Goal: Use online tool/utility: Use online tool/utility

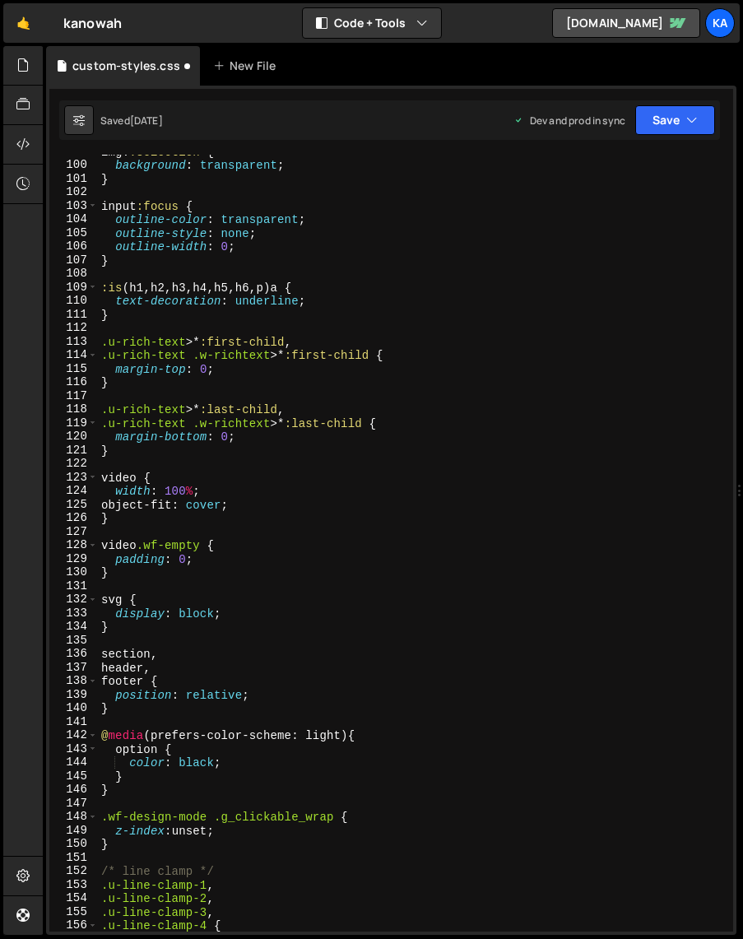
scroll to position [1212, 0]
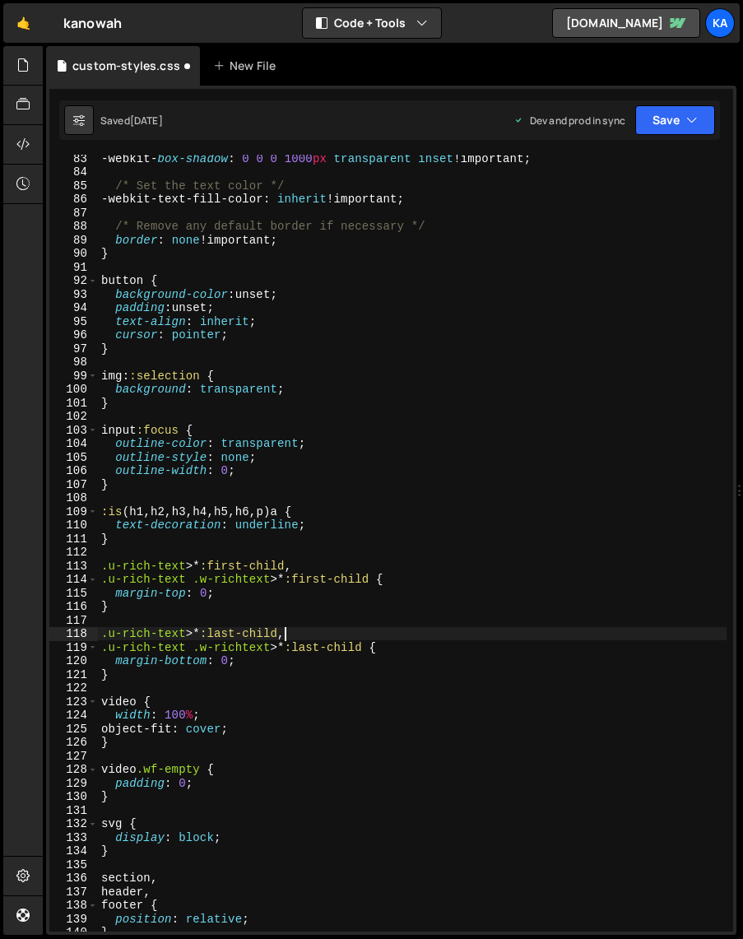
click at [403, 627] on div "-webkit- box-shadow : 0 0 0 1000 px transparent inset !important ; /* Set the t…" at bounding box center [412, 553] width 629 height 804
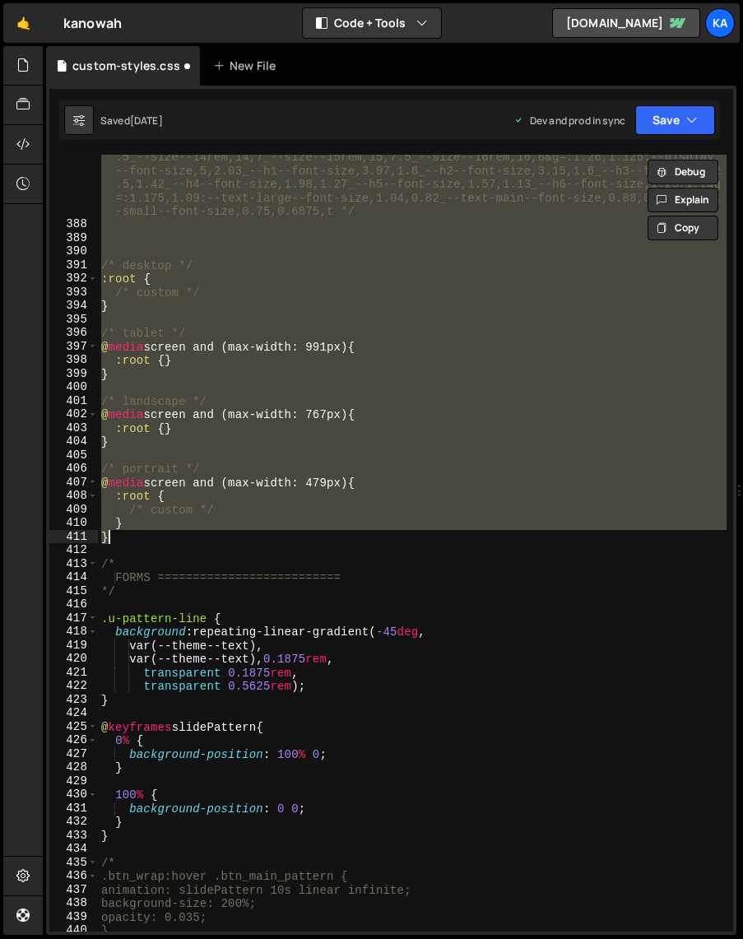
scroll to position [5424, 0]
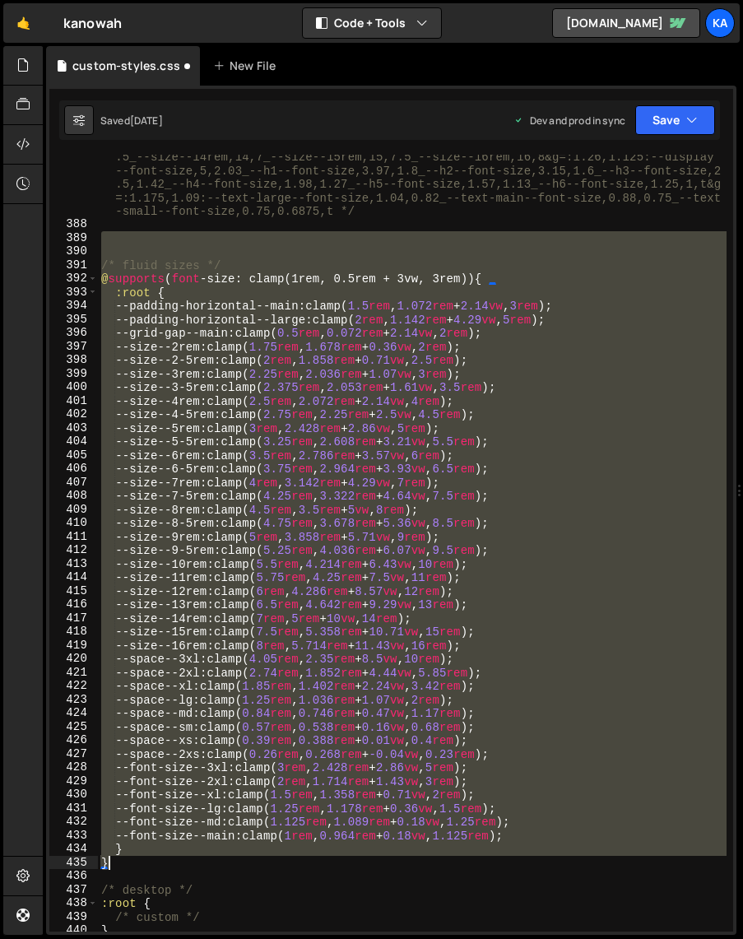
click at [244, 731] on div "/* [URL][DOMAIN_NAME] ,3,1_--size--2rem,2,1.75_--size--2-5rem,2.5,2_--size--3re…" at bounding box center [412, 543] width 629 height 777
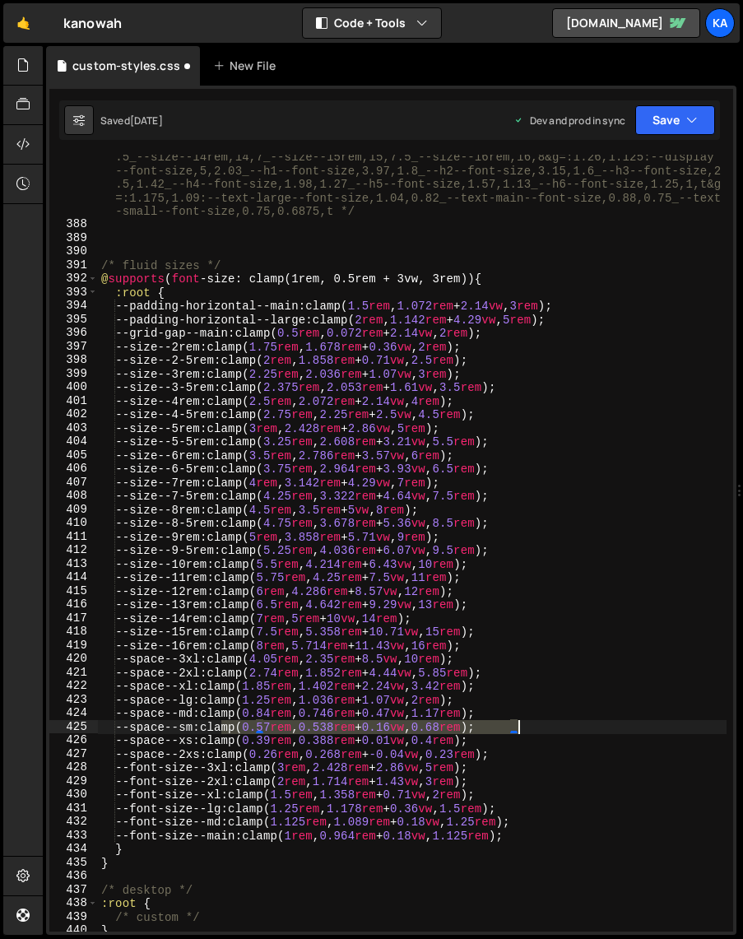
drag, startPoint x: 221, startPoint y: 730, endPoint x: 518, endPoint y: 728, distance: 296.3
click at [518, 728] on div "/* [URL][DOMAIN_NAME] ,3,1_--size--2rem,2,1.75_--size--2-5rem,2.5,2_--size--3re…" at bounding box center [412, 538] width 629 height 940
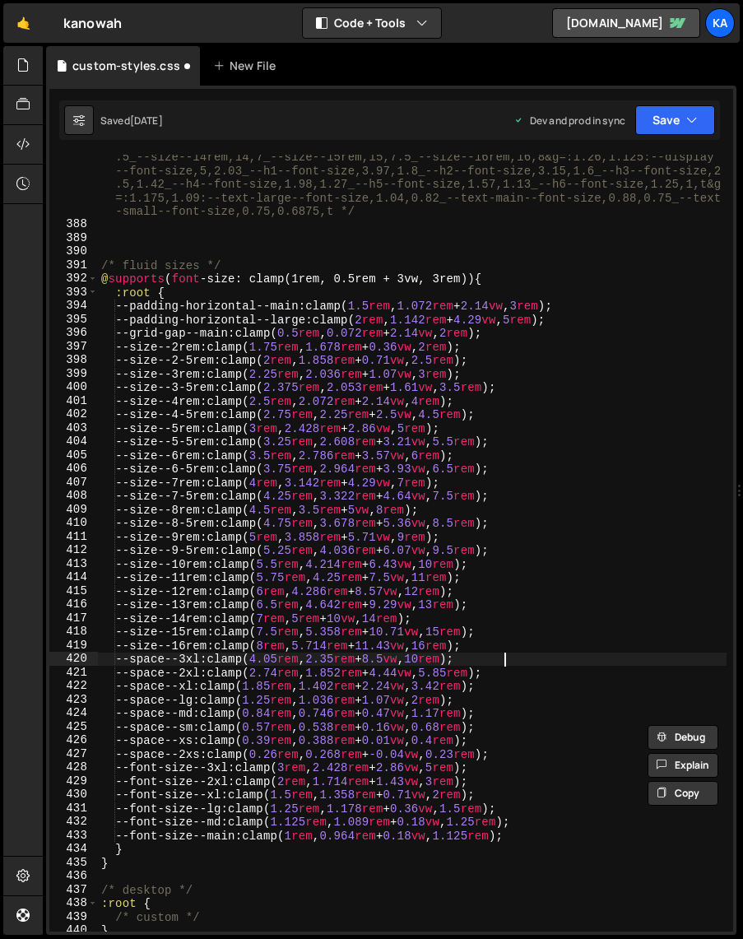
click at [593, 658] on div "/* [URL][DOMAIN_NAME] ,3,1_--size--2rem,2,1.75_--size--2-5rem,2.5,2_--size--3re…" at bounding box center [412, 538] width 629 height 940
type textarea "--space--3xl: clamp(4.05rem, 2.35rem + 8.5vw, 10rem);"
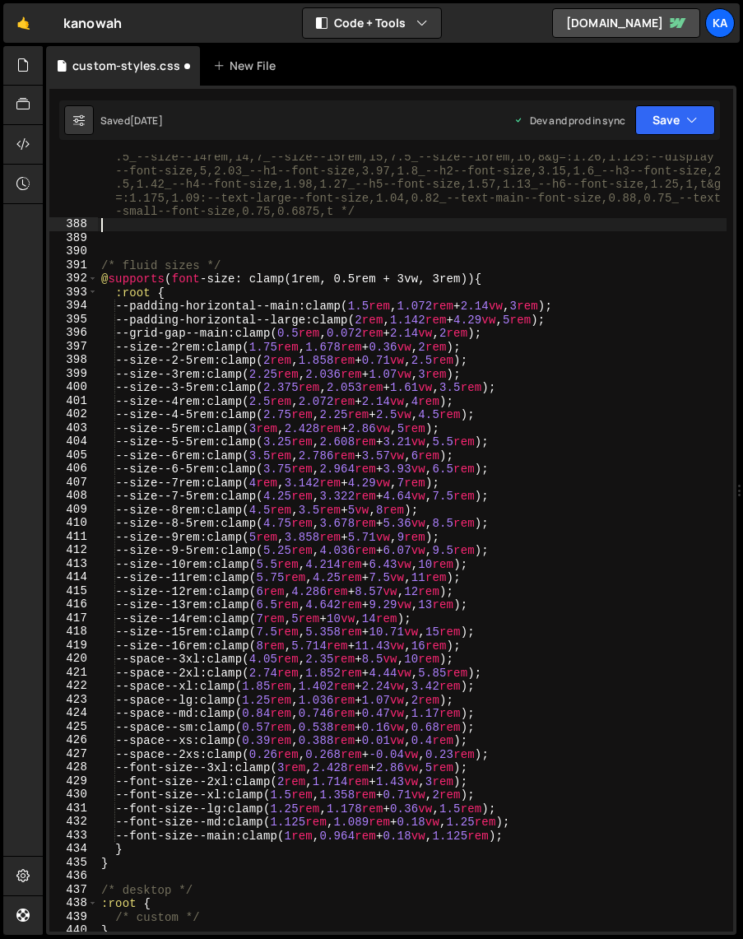
click at [137, 229] on div "/* [URL][DOMAIN_NAME] ,3,1_--size--2rem,2,1.75_--size--2-5rem,2.5,2_--size--3re…" at bounding box center [412, 538] width 629 height 940
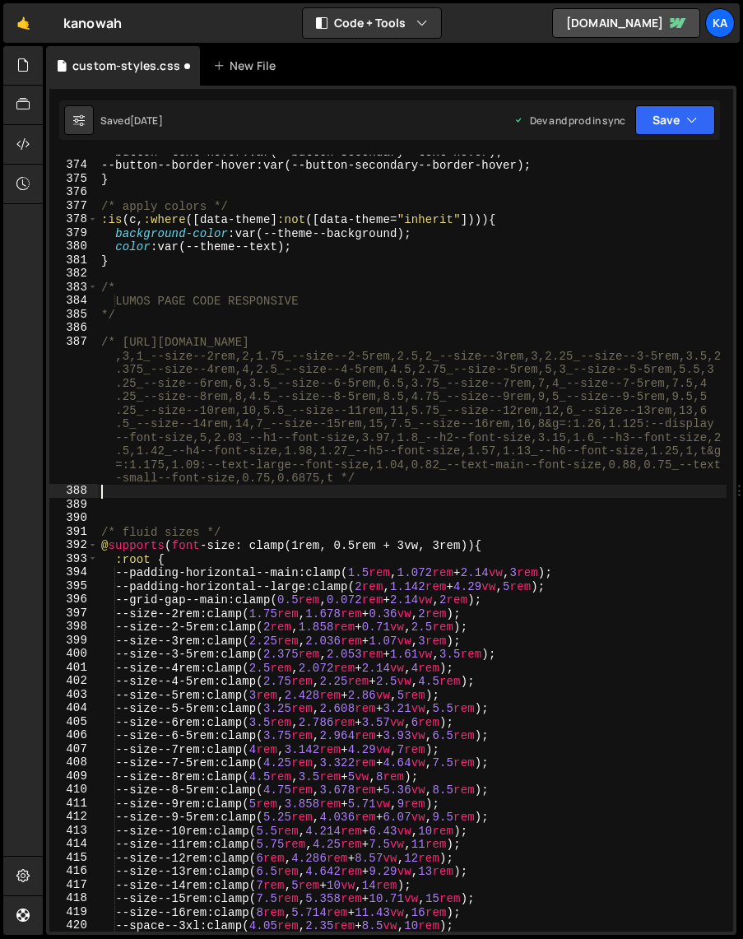
scroll to position [5154, 0]
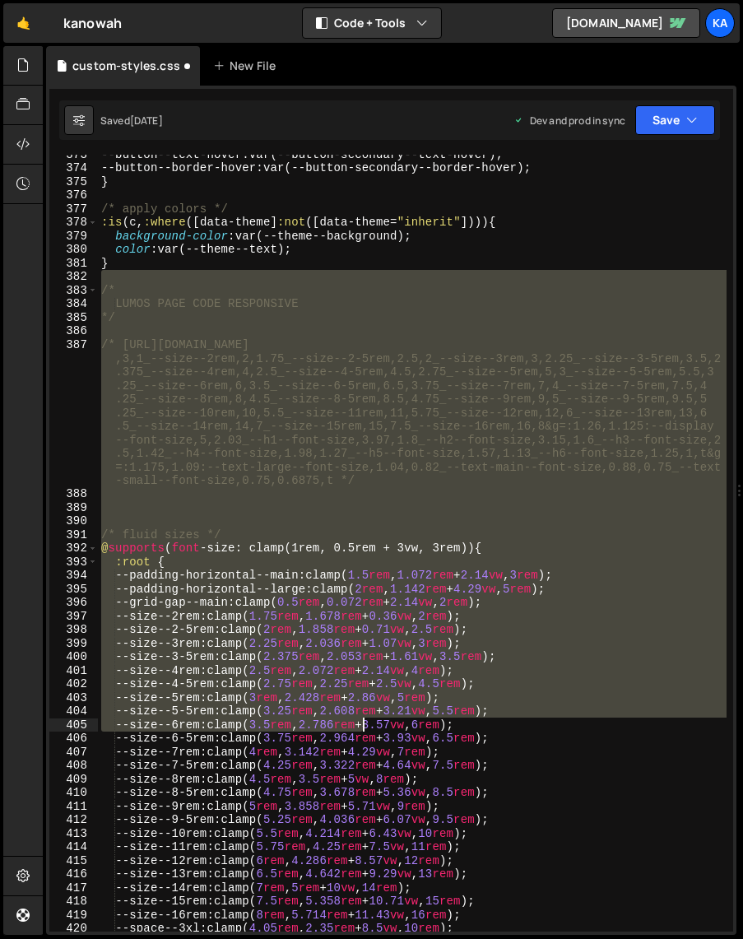
drag, startPoint x: 106, startPoint y: 273, endPoint x: 364, endPoint y: 728, distance: 523.0
click at [365, 728] on div "--button--text-hover : var(--button-secondary--text-hover) ; --button--border-h…" at bounding box center [412, 549] width 629 height 804
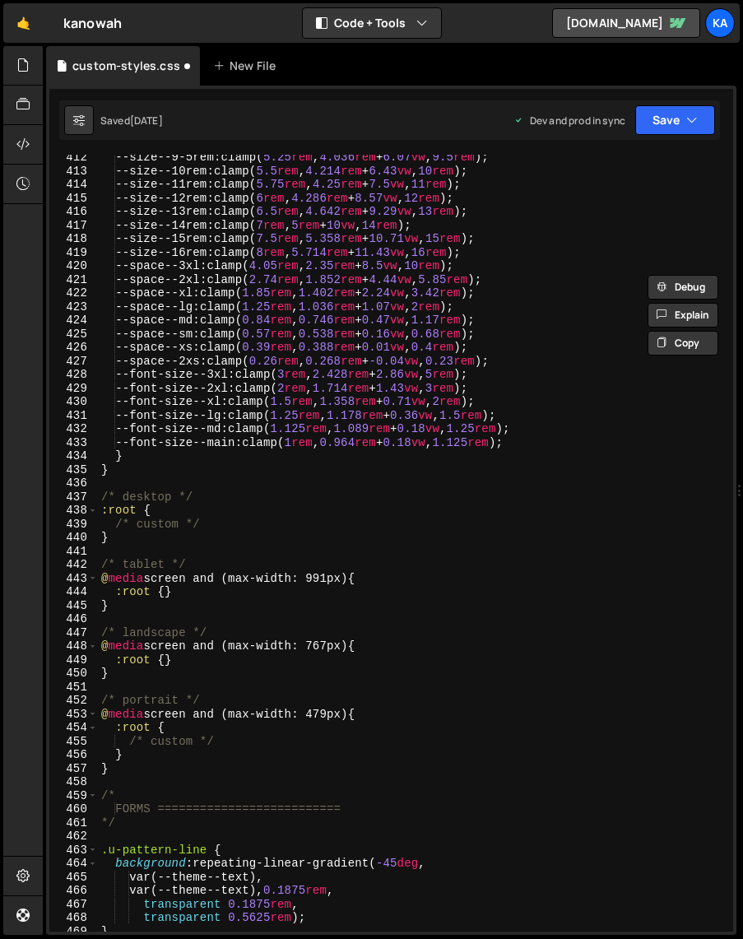
scroll to position [5996, 0]
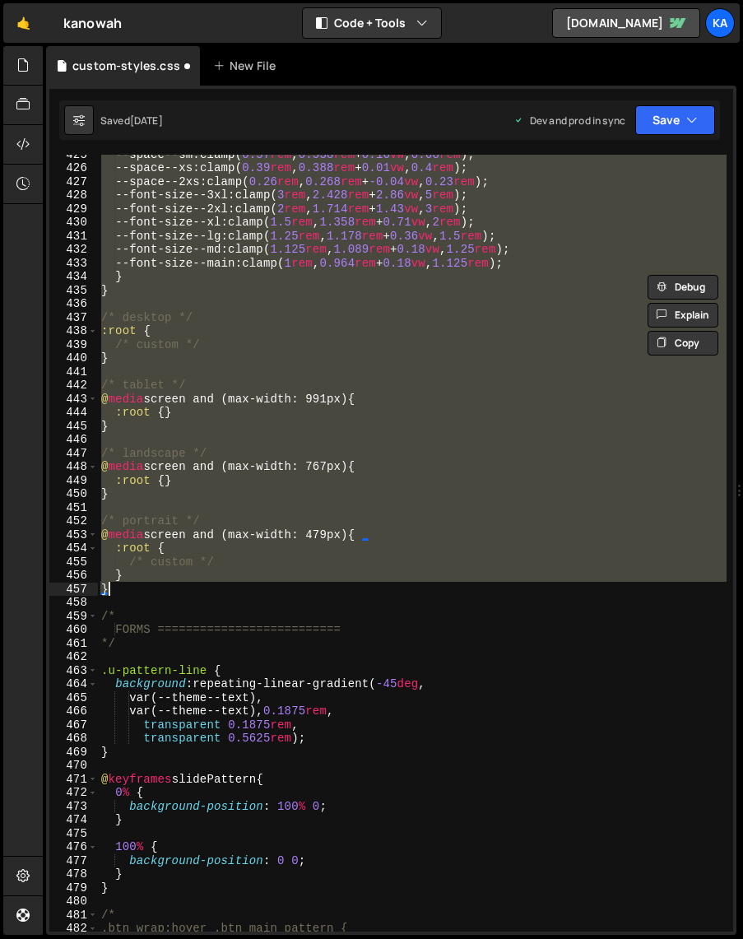
click at [149, 585] on div "--space--sm : clamp( 0.57 rem , 0.538 rem + 0.16 vw , 0.68 rem ) ; --space--xs …" at bounding box center [412, 549] width 629 height 804
type textarea "} }"
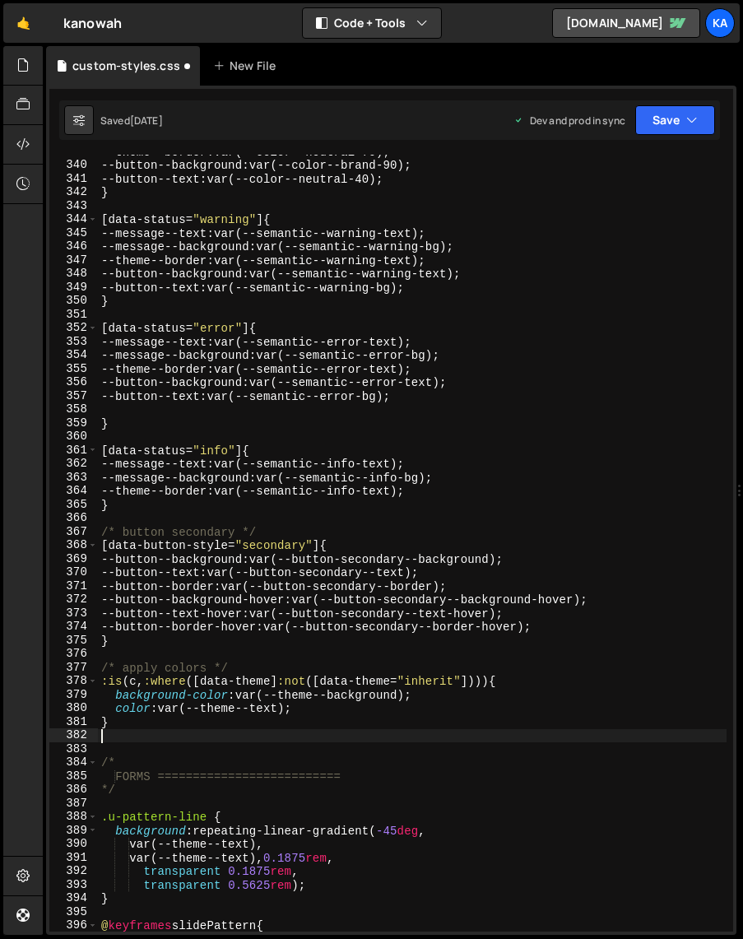
scroll to position [4691, 0]
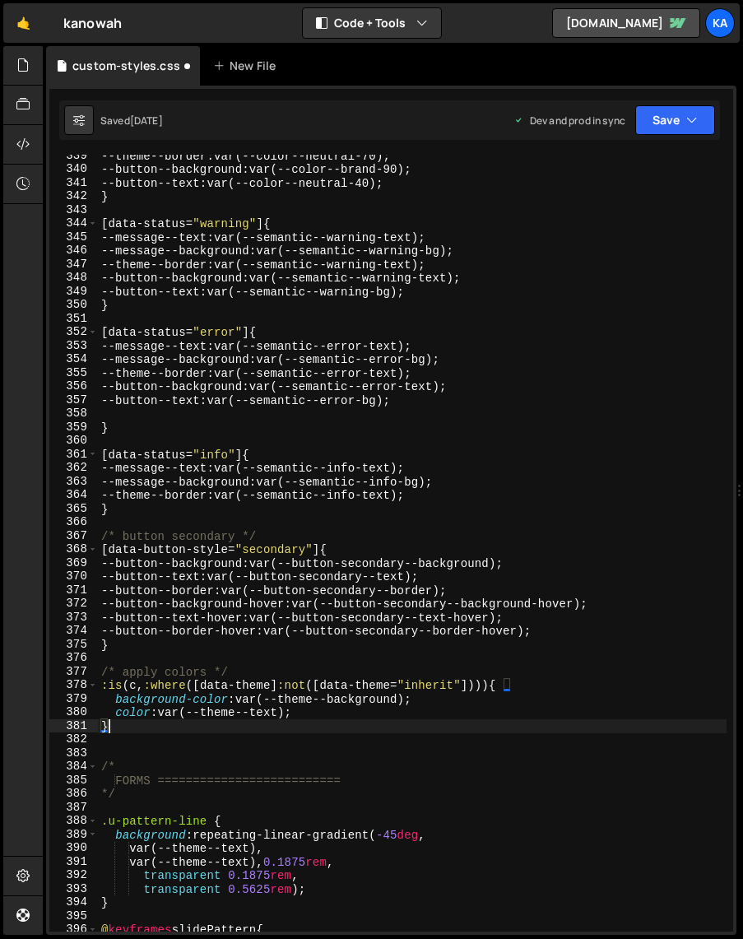
click at [181, 731] on div "--theme--border : var(--color--neutral-70) ; --button--background : var(--color…" at bounding box center [412, 551] width 629 height 804
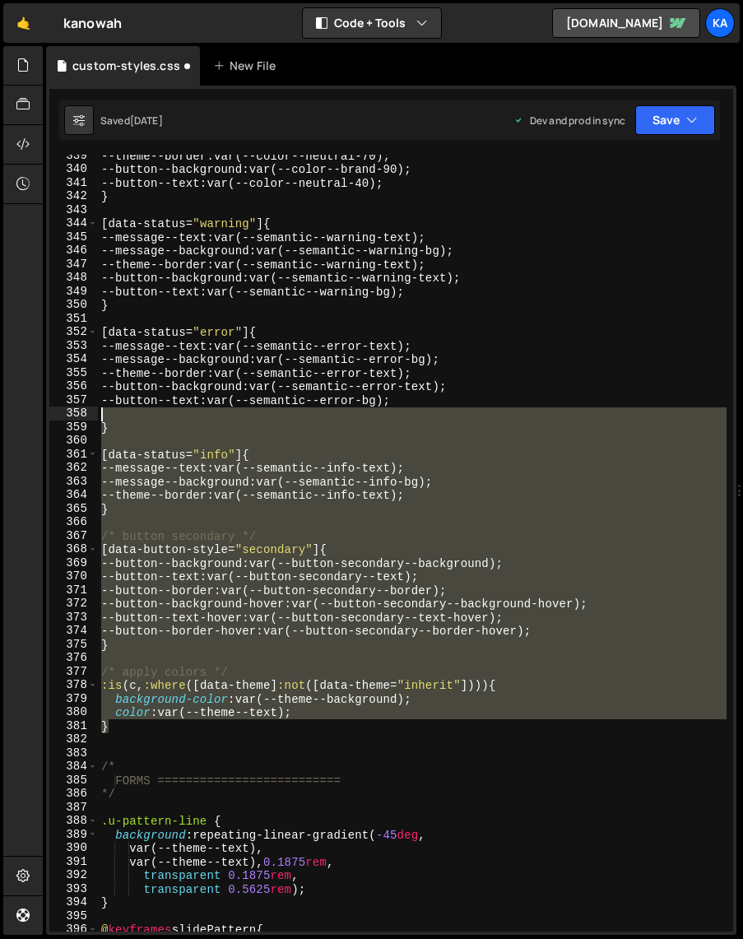
drag, startPoint x: 140, startPoint y: 730, endPoint x: 95, endPoint y: 413, distance: 320.1
click at [95, 413] on div "} 339 340 341 342 343 344 345 346 347 348 349 350 351 352 353 354 355 356 357 3…" at bounding box center [391, 543] width 684 height 777
type textarea "}"
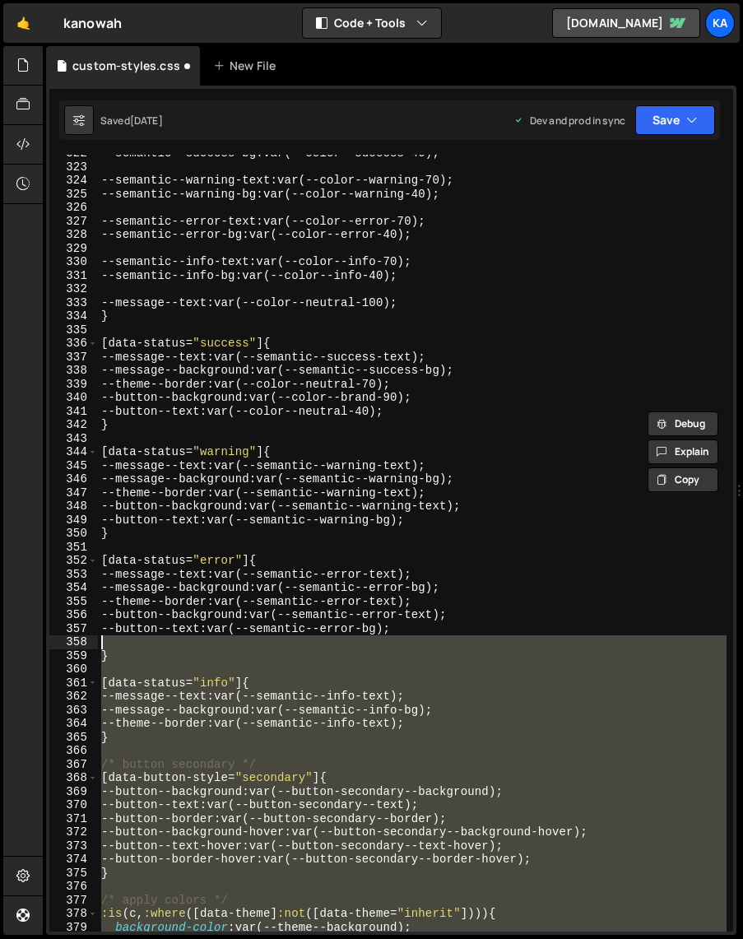
scroll to position [4462, 0]
